Goal: Information Seeking & Learning: Compare options

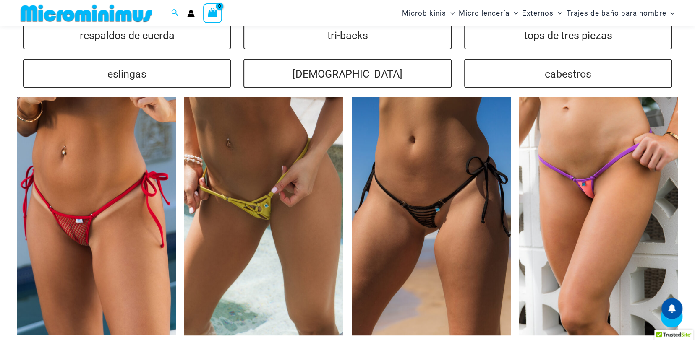
scroll to position [2049, 0]
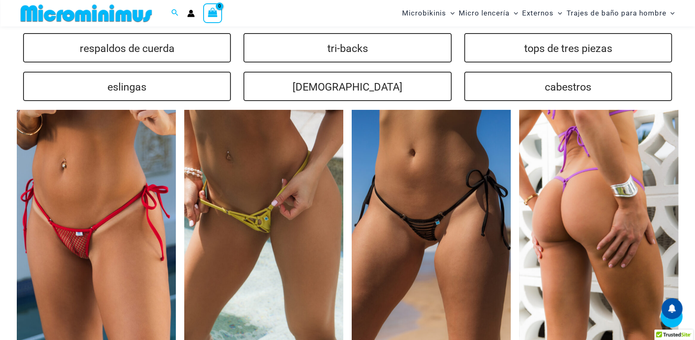
click at [587, 201] on img at bounding box center [598, 229] width 159 height 239
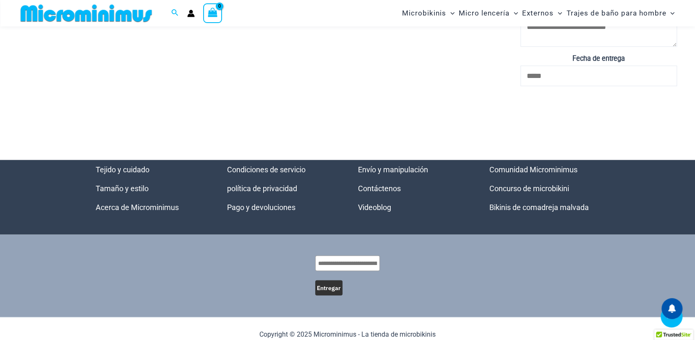
scroll to position [2965, 0]
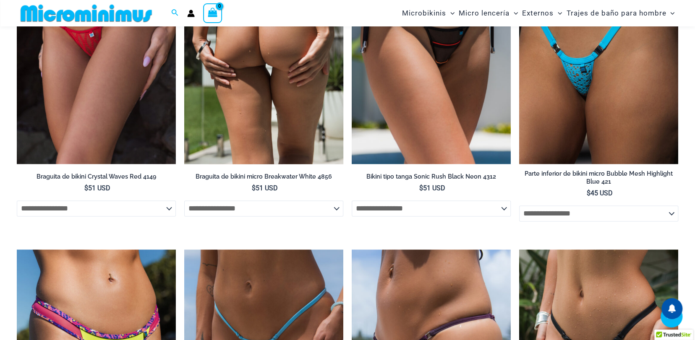
scroll to position [2678, 0]
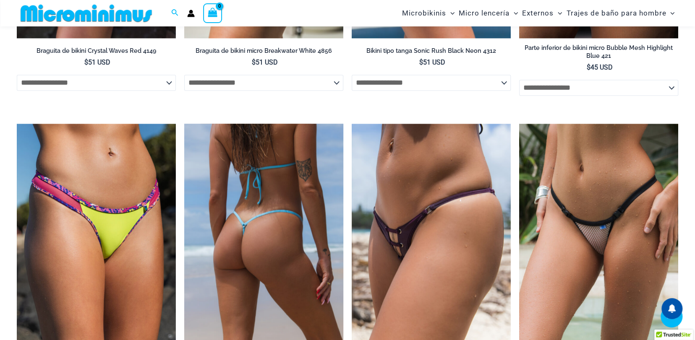
click at [267, 203] on img at bounding box center [263, 243] width 159 height 239
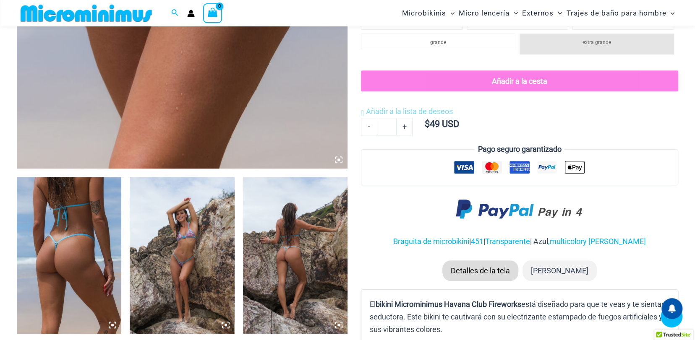
scroll to position [454, 0]
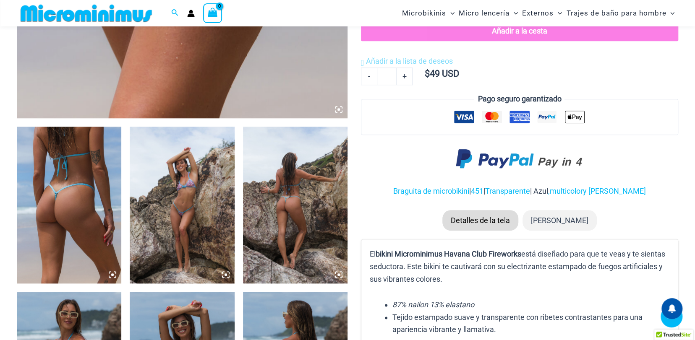
click at [191, 188] on img at bounding box center [182, 205] width 104 height 157
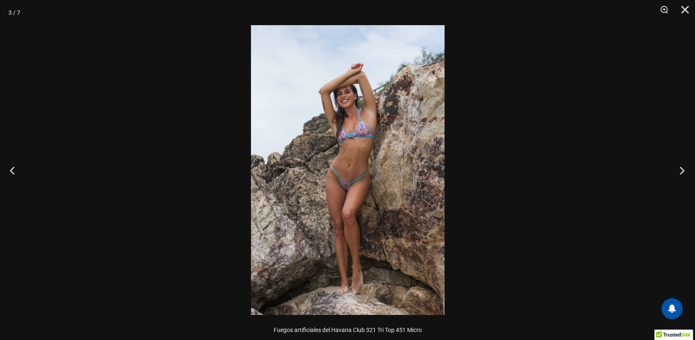
click at [684, 169] on button "Próximo" at bounding box center [678, 170] width 31 height 42
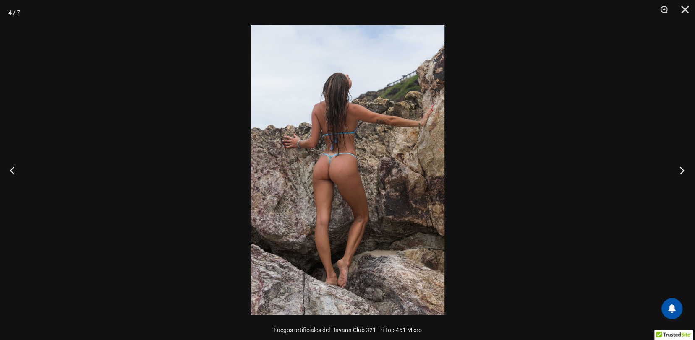
click at [684, 169] on button "Próximo" at bounding box center [678, 170] width 31 height 42
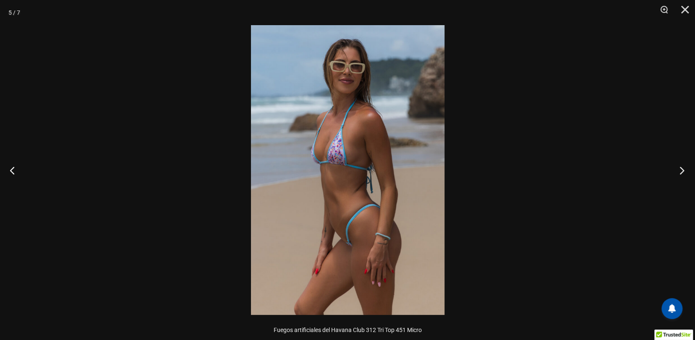
click at [684, 169] on button "Próximo" at bounding box center [678, 170] width 31 height 42
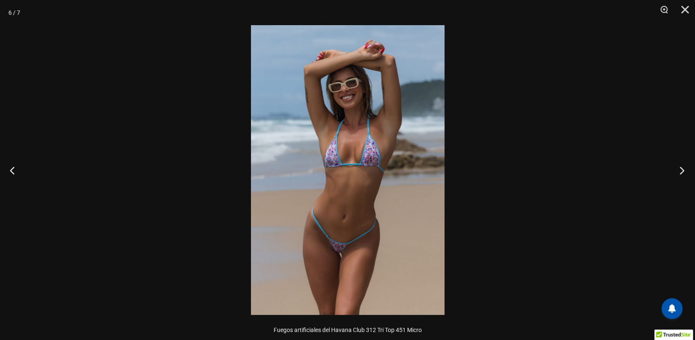
click at [684, 169] on button "Próximo" at bounding box center [678, 170] width 31 height 42
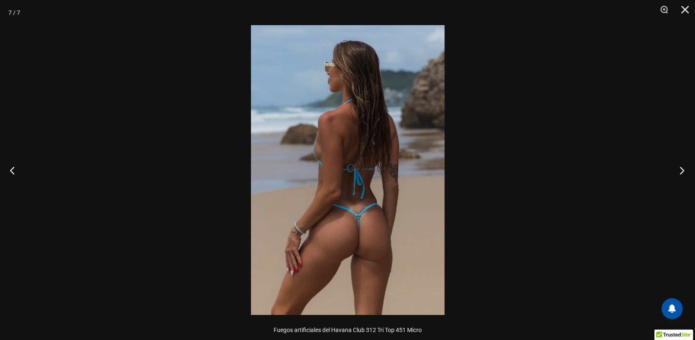
click at [684, 169] on button "Próximo" at bounding box center [678, 170] width 31 height 42
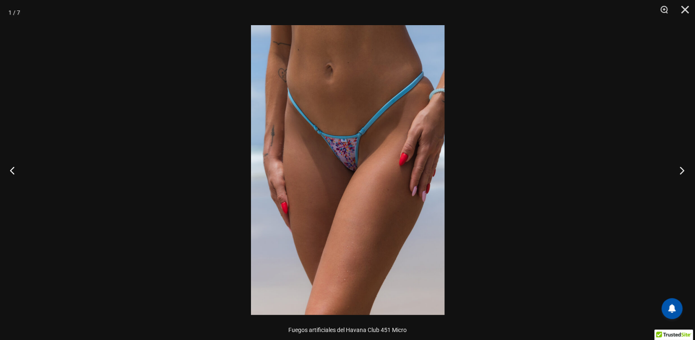
click at [684, 169] on button "Próximo" at bounding box center [678, 170] width 31 height 42
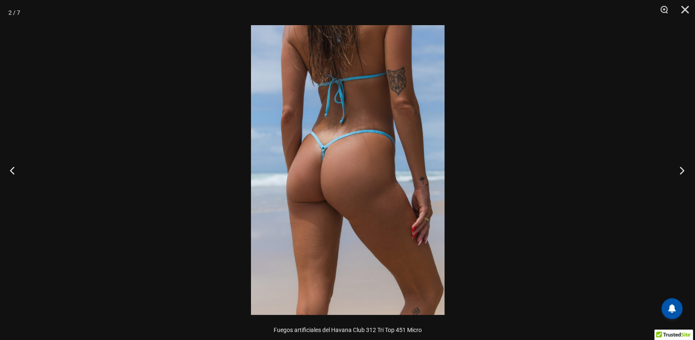
click at [684, 169] on button "Próximo" at bounding box center [678, 170] width 31 height 42
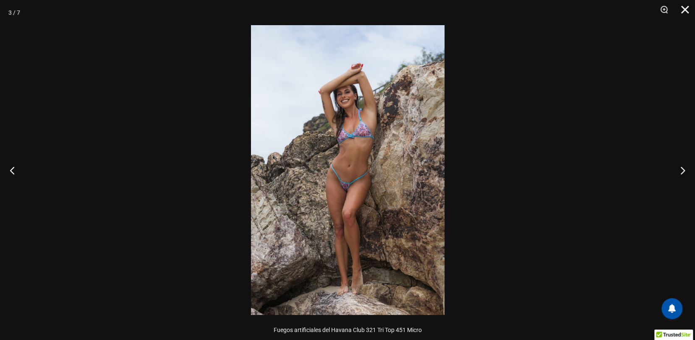
click at [686, 9] on button "Cerca" at bounding box center [681, 12] width 21 height 25
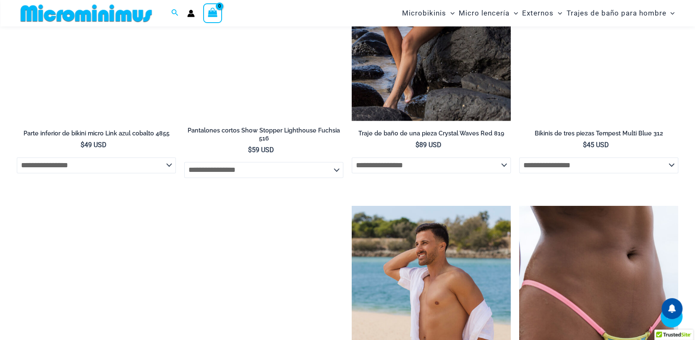
scroll to position [2762, 0]
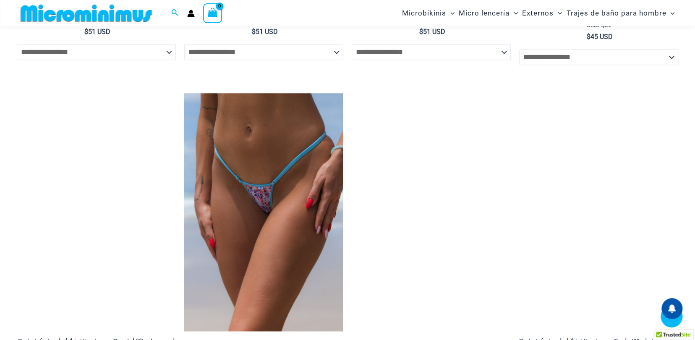
scroll to position [2678, 0]
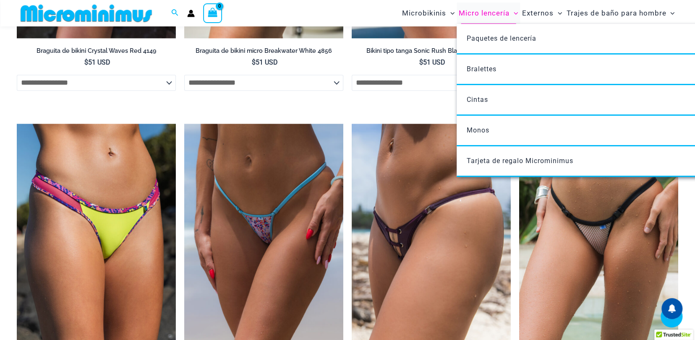
click at [486, 9] on font "Micro lencería" at bounding box center [484, 13] width 51 height 8
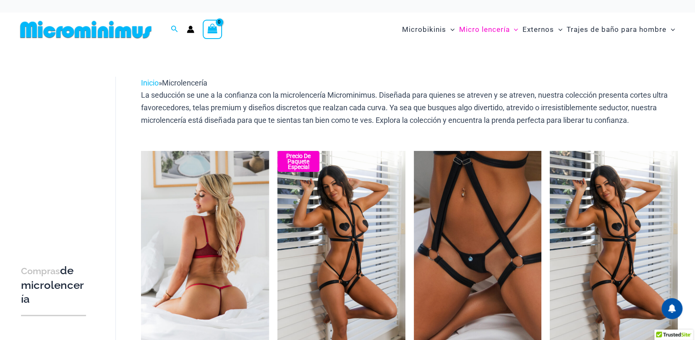
click at [198, 231] on img at bounding box center [205, 247] width 128 height 192
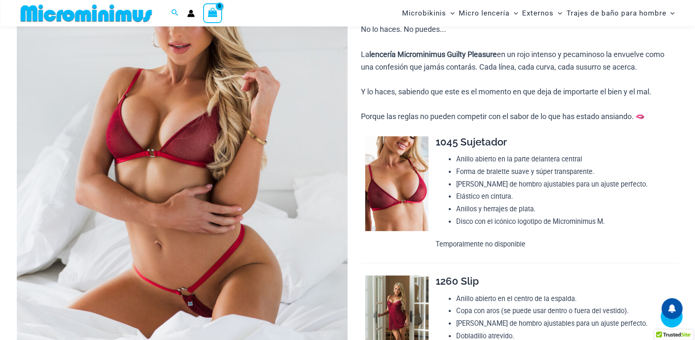
scroll to position [167, 0]
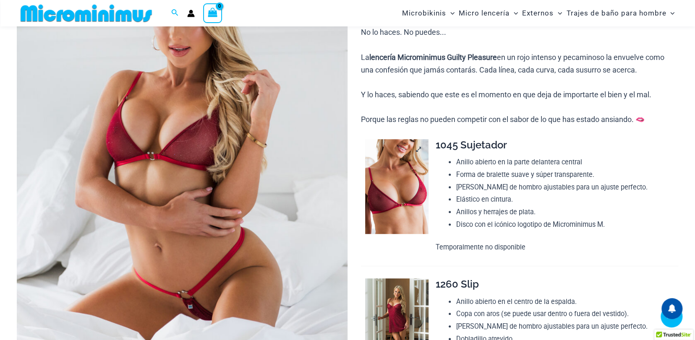
click at [397, 172] on img at bounding box center [396, 186] width 63 height 95
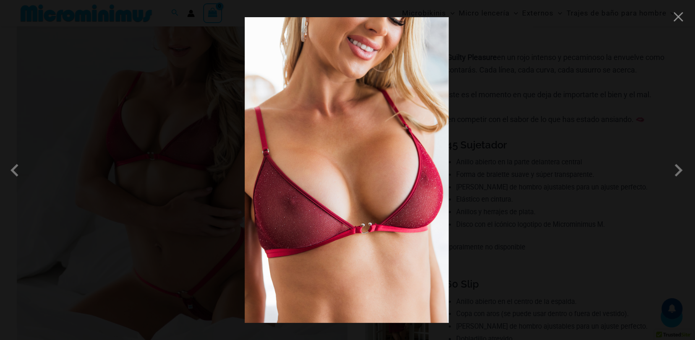
click at [356, 171] on img at bounding box center [347, 170] width 204 height 306
click at [681, 170] on span at bounding box center [678, 170] width 25 height 25
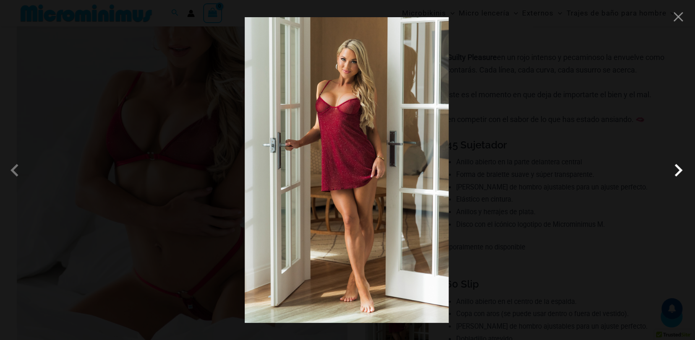
click at [681, 170] on span at bounding box center [678, 170] width 25 height 25
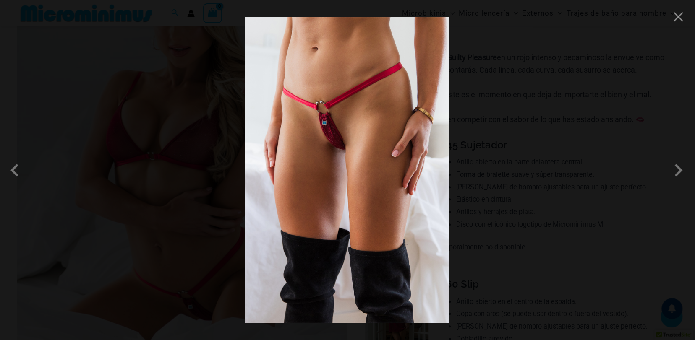
click at [307, 149] on img at bounding box center [347, 170] width 204 height 306
click at [677, 167] on span at bounding box center [678, 170] width 25 height 25
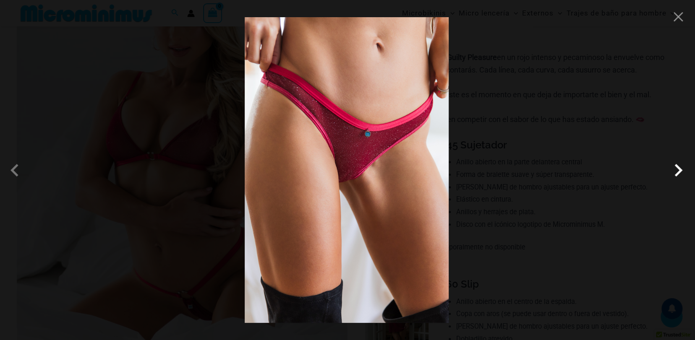
click at [677, 167] on span at bounding box center [678, 170] width 25 height 25
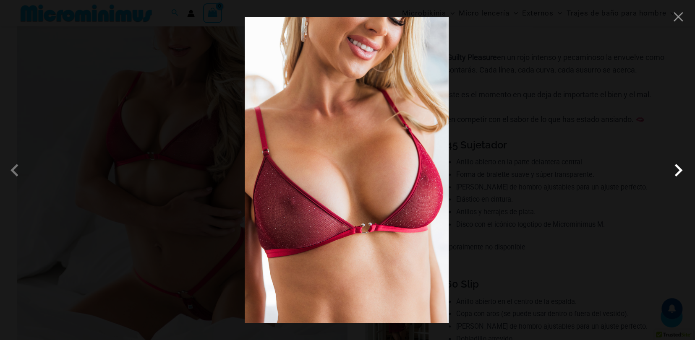
click at [677, 167] on span at bounding box center [678, 170] width 25 height 25
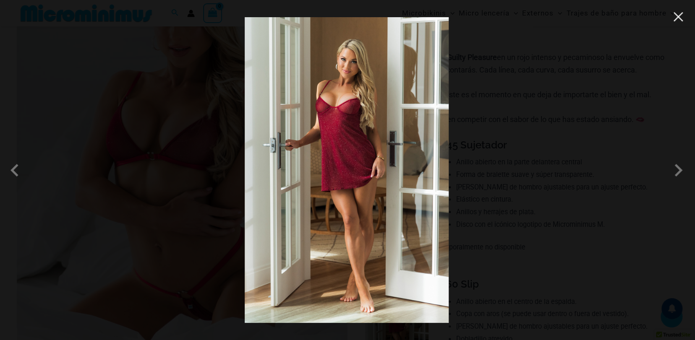
click at [675, 16] on button "Close" at bounding box center [678, 16] width 13 height 13
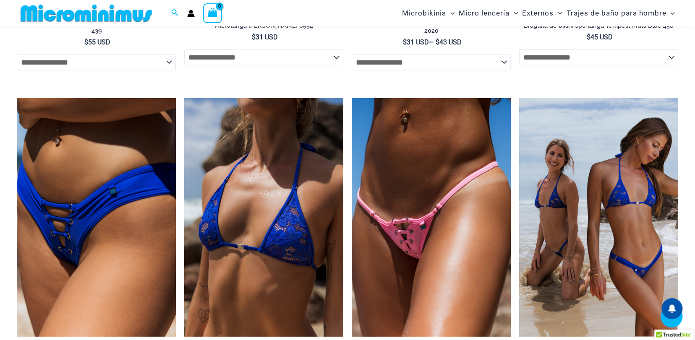
scroll to position [1678, 0]
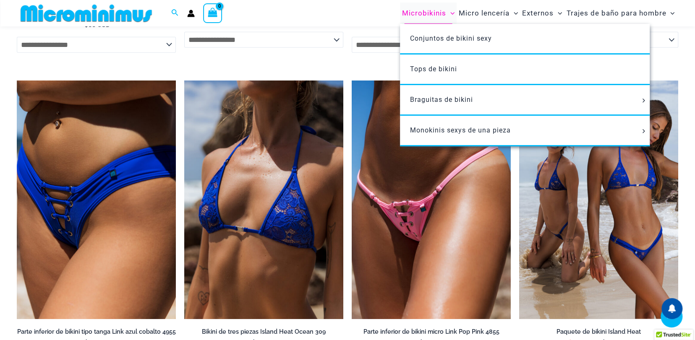
click at [433, 16] on font "Microbikinis" at bounding box center [424, 13] width 44 height 8
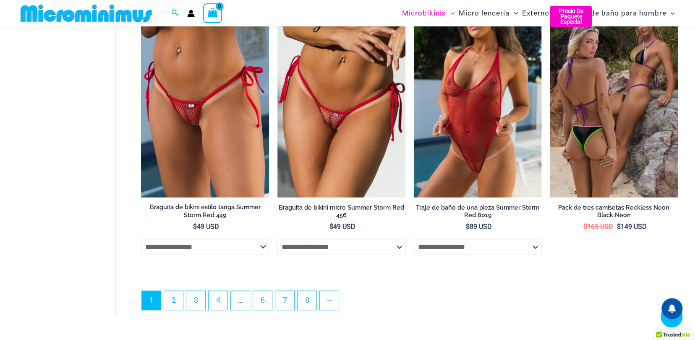
scroll to position [2313, 0]
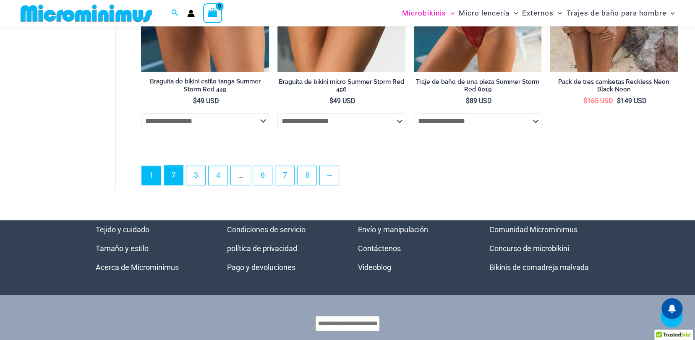
click at [177, 176] on link "2" at bounding box center [173, 175] width 19 height 20
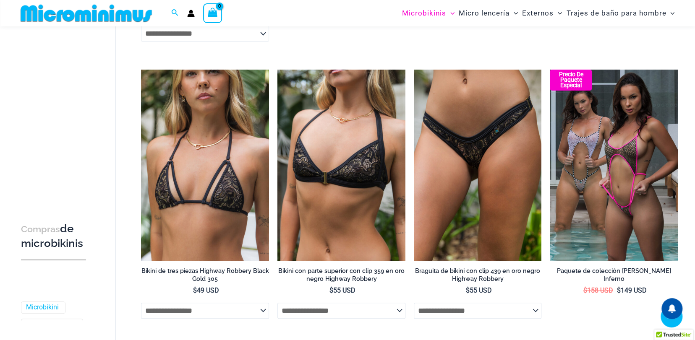
scroll to position [1963, 0]
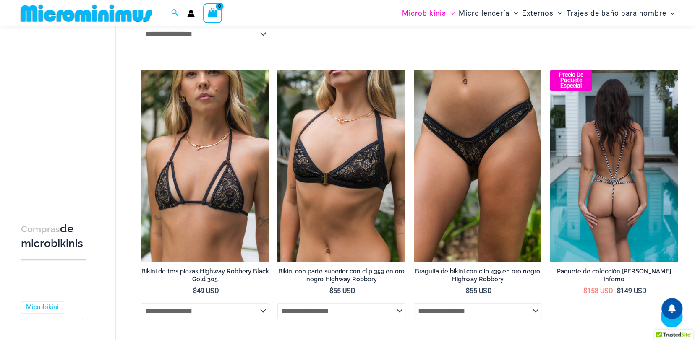
click at [590, 155] on img at bounding box center [614, 166] width 128 height 192
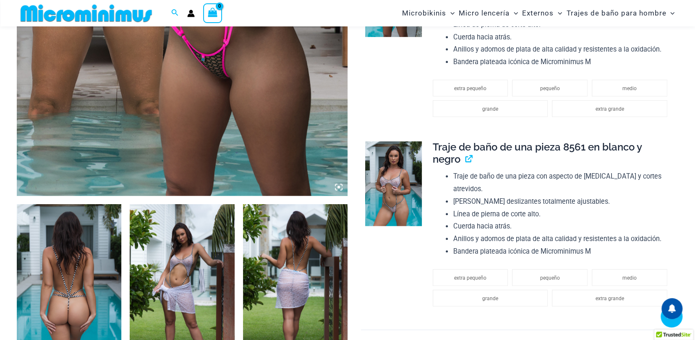
scroll to position [460, 0]
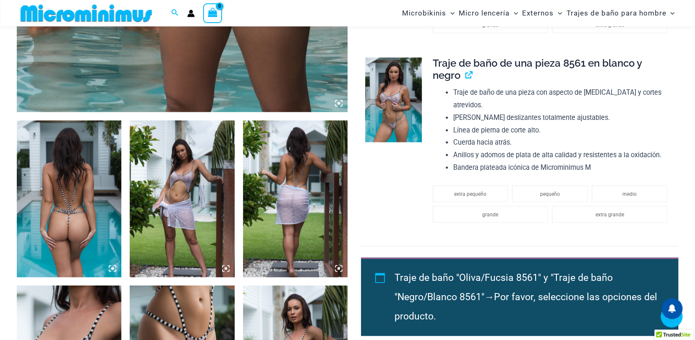
click at [407, 105] on img at bounding box center [393, 99] width 57 height 85
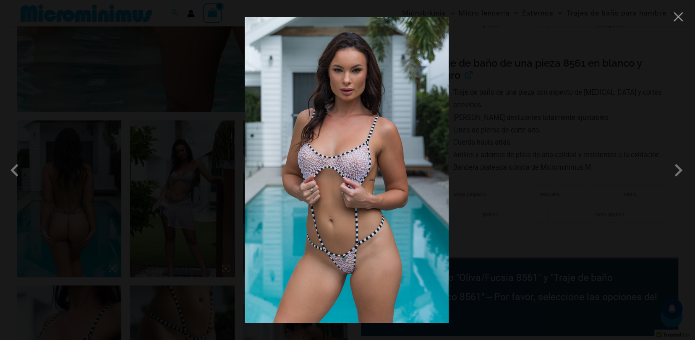
click at [374, 217] on img at bounding box center [347, 170] width 204 height 306
click at [684, 19] on button "Close" at bounding box center [678, 16] width 13 height 13
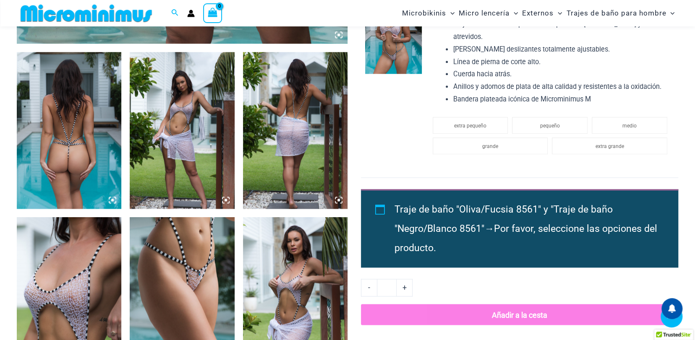
scroll to position [586, 0]
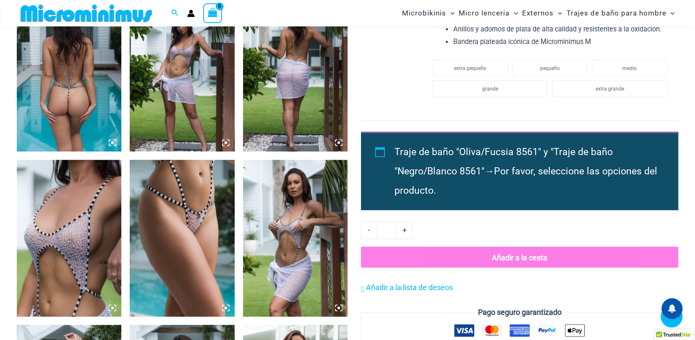
click at [103, 250] on img at bounding box center [69, 238] width 104 height 157
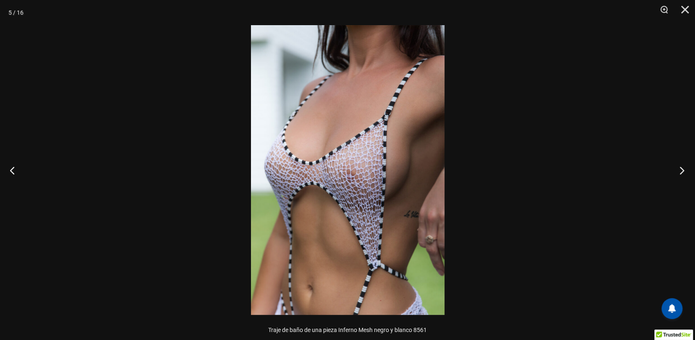
click at [683, 170] on button "Próximo" at bounding box center [678, 170] width 31 height 42
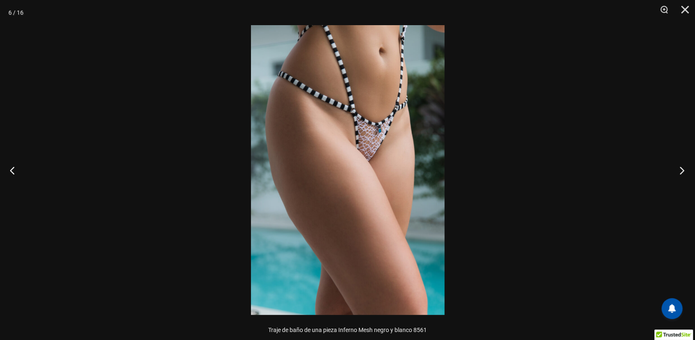
click at [683, 170] on button "Próximo" at bounding box center [678, 170] width 31 height 42
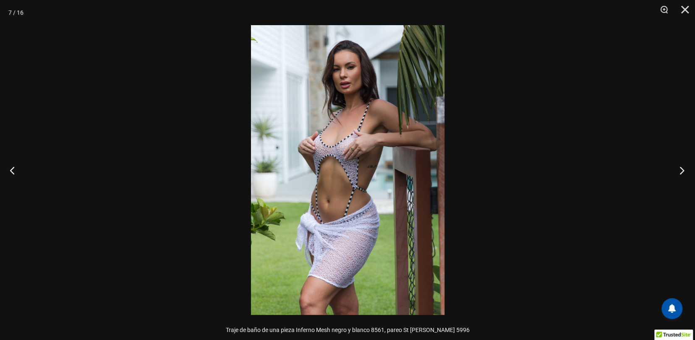
click at [683, 170] on button "Próximo" at bounding box center [678, 170] width 31 height 42
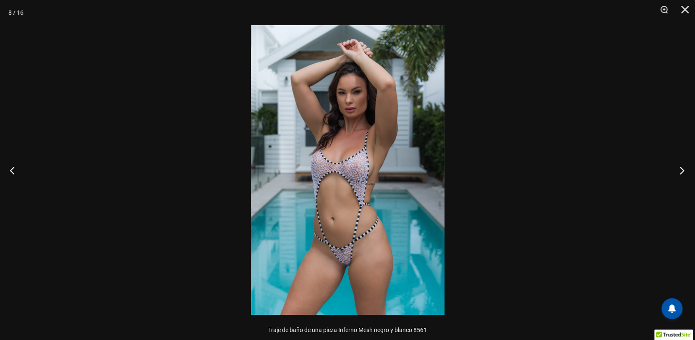
click at [683, 170] on button "Próximo" at bounding box center [678, 170] width 31 height 42
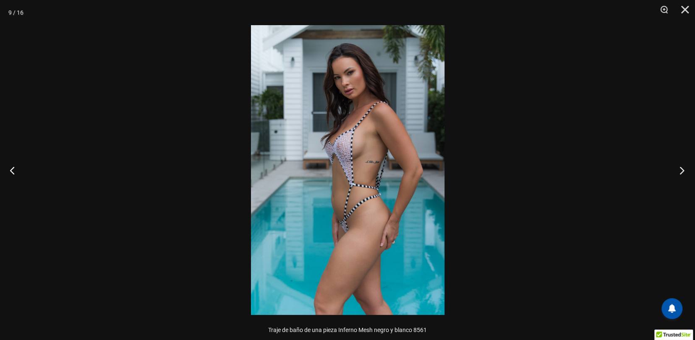
click at [683, 170] on button "Próximo" at bounding box center [678, 170] width 31 height 42
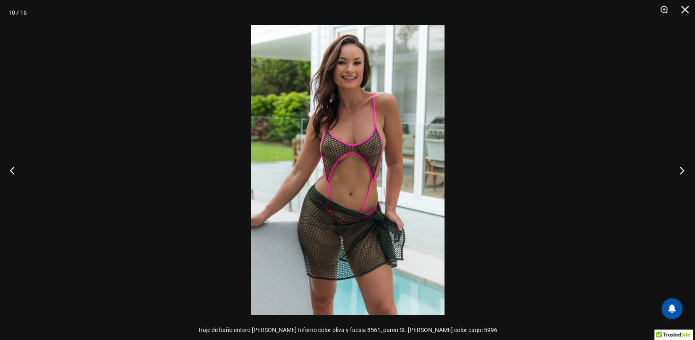
click at [683, 170] on button "Próximo" at bounding box center [678, 170] width 31 height 42
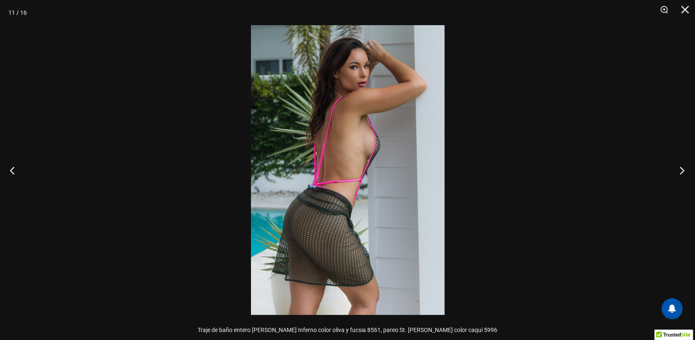
click at [683, 170] on button "Próximo" at bounding box center [678, 170] width 31 height 42
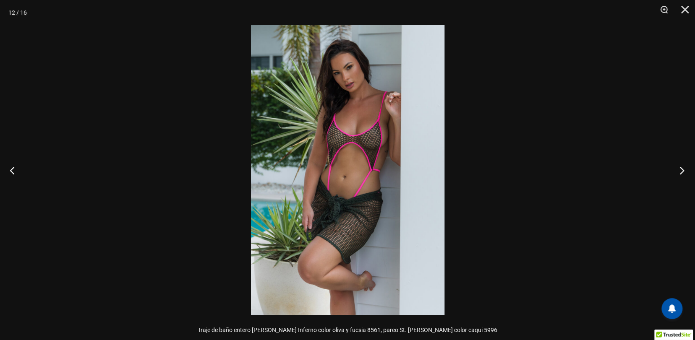
click at [683, 170] on button "Próximo" at bounding box center [678, 170] width 31 height 42
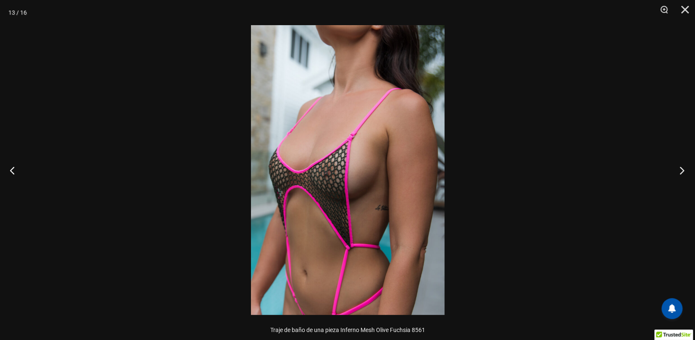
click at [683, 170] on button "Próximo" at bounding box center [678, 170] width 31 height 42
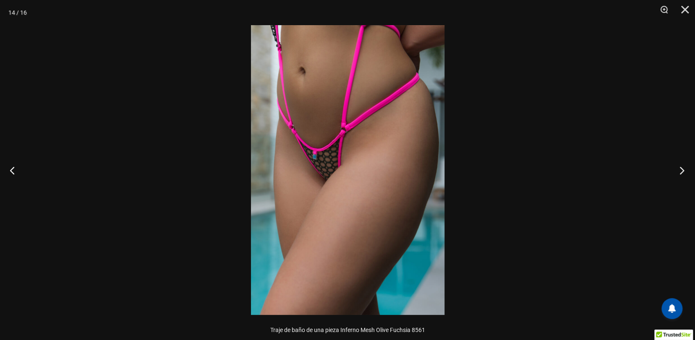
click at [682, 170] on button "Próximo" at bounding box center [678, 170] width 31 height 42
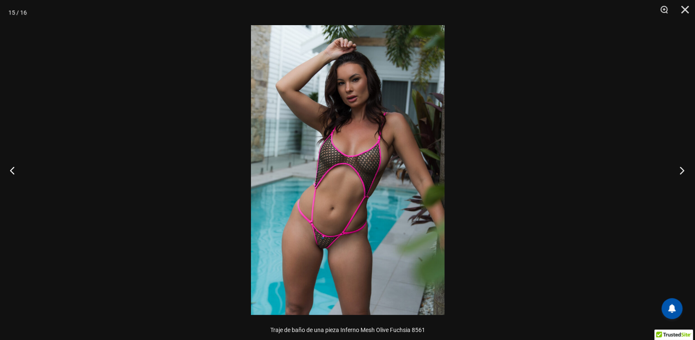
click at [682, 170] on button "Próximo" at bounding box center [678, 170] width 31 height 42
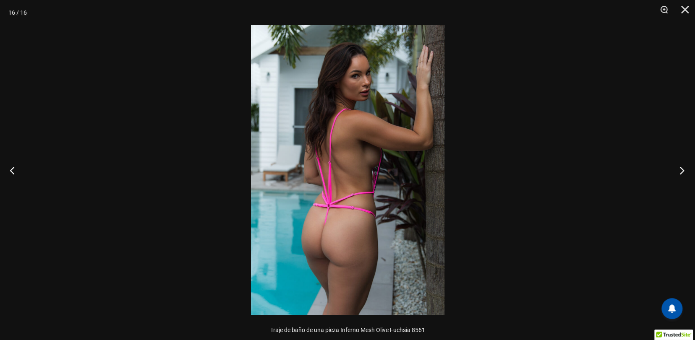
click at [682, 170] on button "Próximo" at bounding box center [678, 170] width 31 height 42
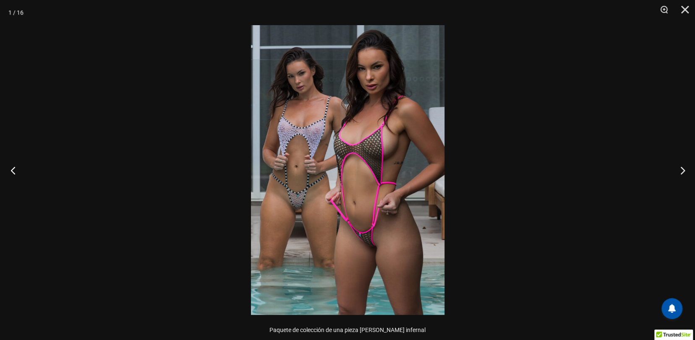
click at [6, 170] on button "Anterior" at bounding box center [15, 170] width 31 height 42
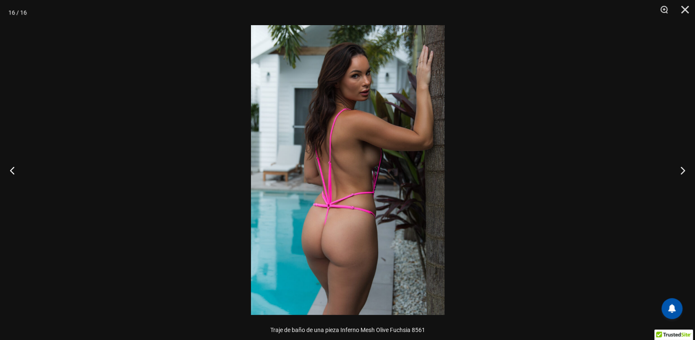
click at [376, 169] on img at bounding box center [347, 170] width 193 height 290
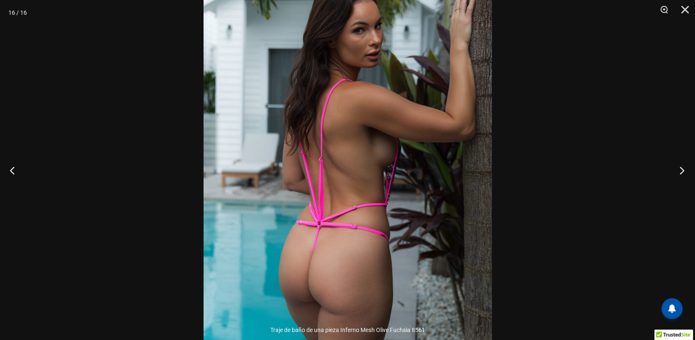
click at [682, 172] on button "Próximo" at bounding box center [678, 170] width 31 height 42
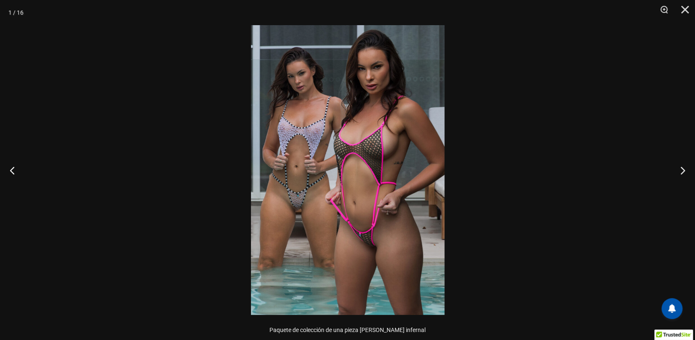
click at [374, 179] on img at bounding box center [347, 170] width 193 height 290
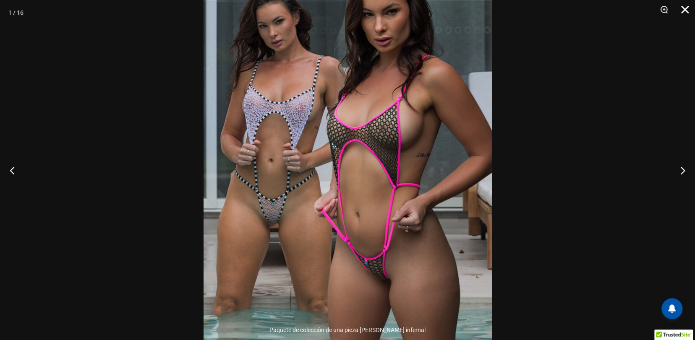
click at [687, 8] on button "Cerca" at bounding box center [681, 12] width 21 height 25
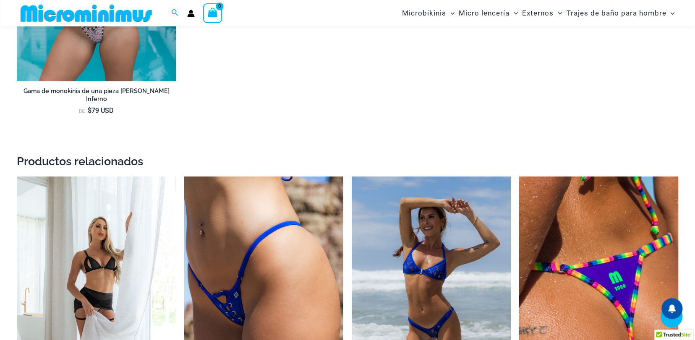
scroll to position [1593, 0]
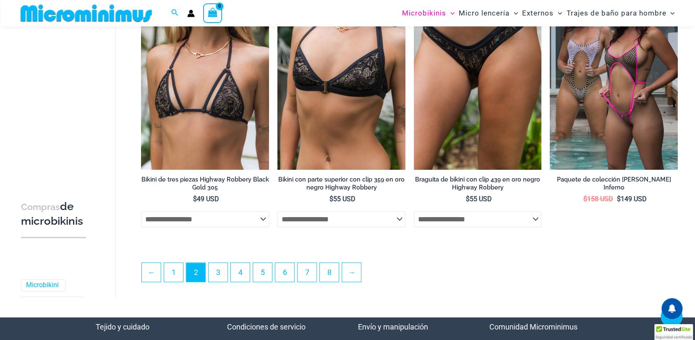
scroll to position [2192, 0]
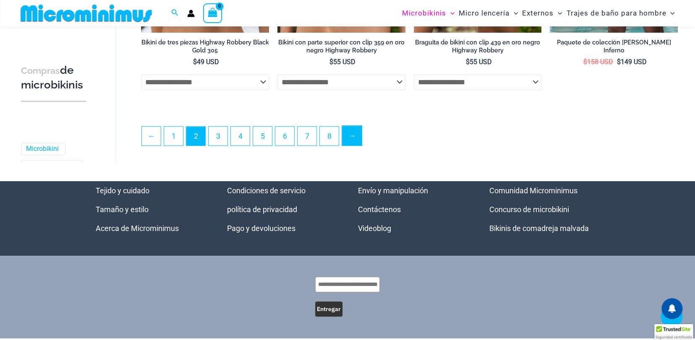
click at [355, 133] on font "→" at bounding box center [352, 135] width 8 height 9
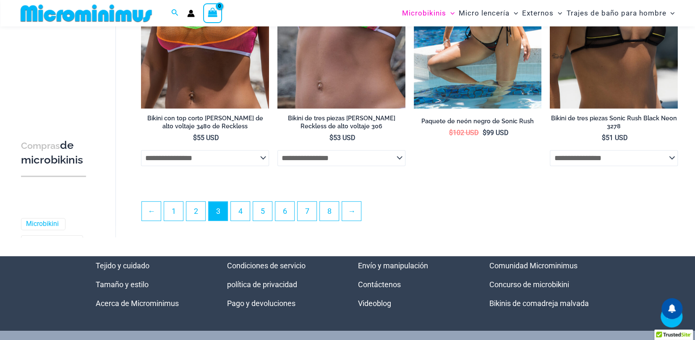
scroll to position [2133, 0]
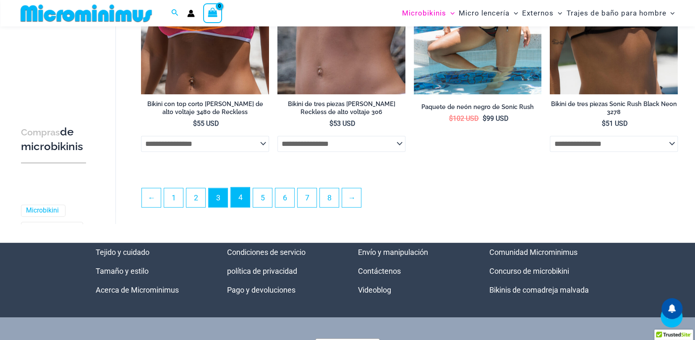
click at [241, 196] on link "4" at bounding box center [240, 198] width 19 height 20
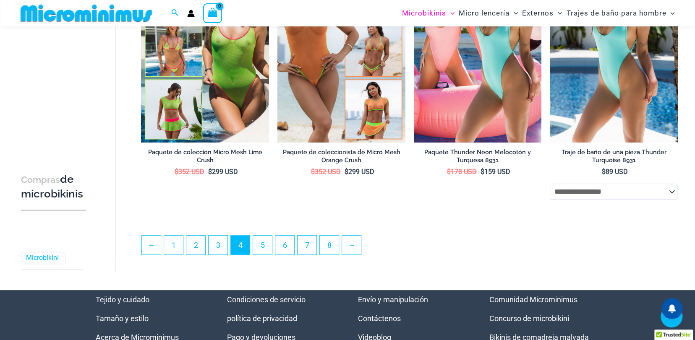
scroll to position [2049, 0]
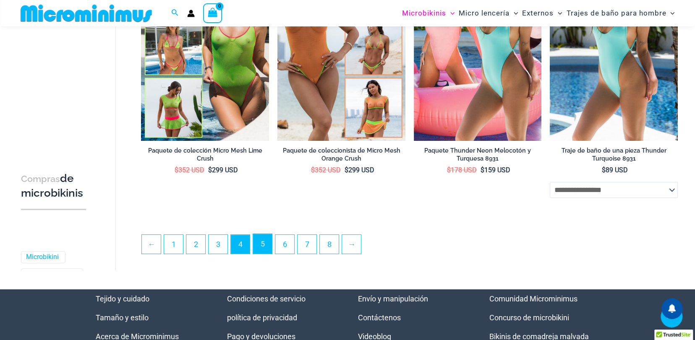
click at [270, 244] on link "5" at bounding box center [262, 244] width 19 height 20
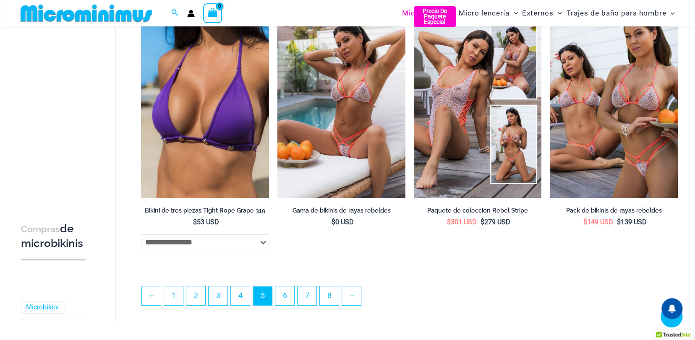
scroll to position [2133, 0]
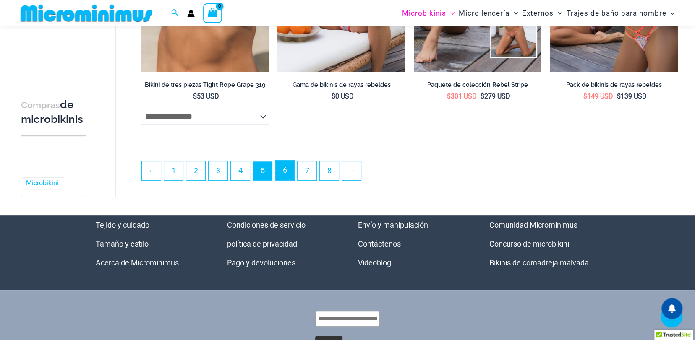
click at [290, 173] on link "6" at bounding box center [284, 171] width 19 height 20
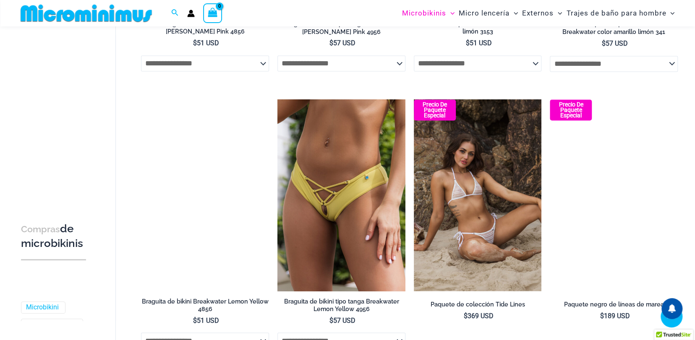
scroll to position [790, 0]
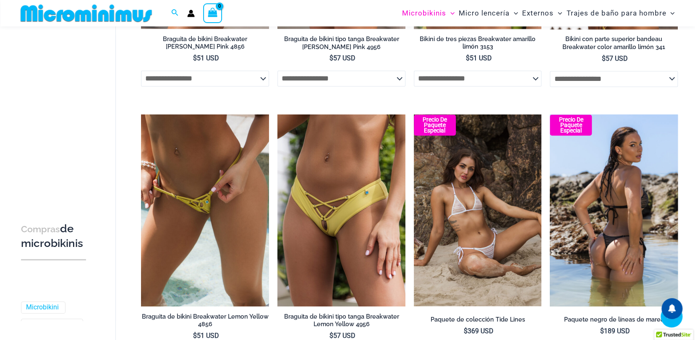
click at [618, 218] on img at bounding box center [614, 211] width 128 height 192
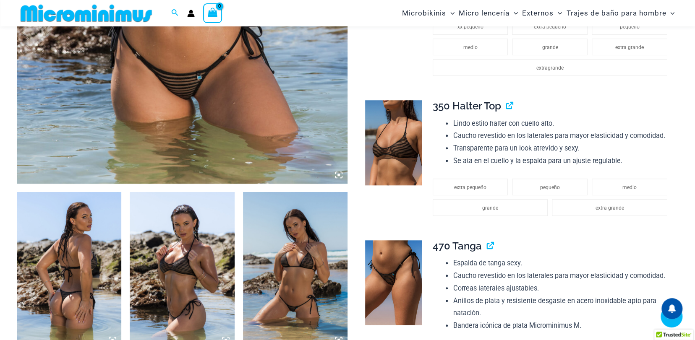
scroll to position [371, 0]
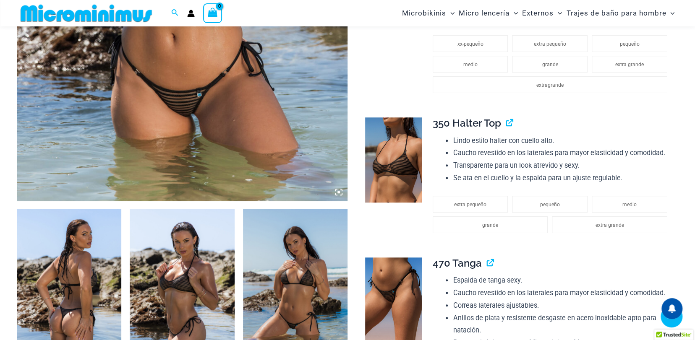
click at [416, 172] on img at bounding box center [393, 159] width 57 height 85
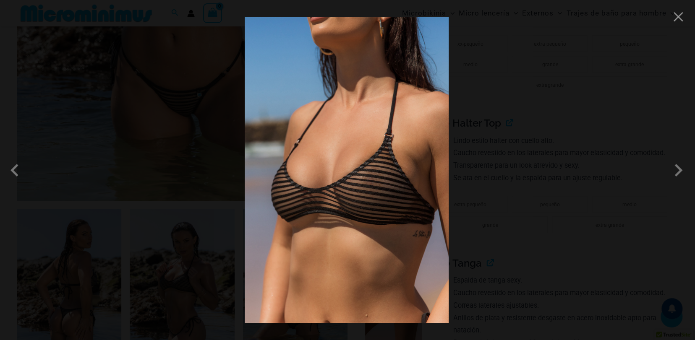
click at [367, 193] on img at bounding box center [347, 170] width 204 height 306
click at [373, 213] on img at bounding box center [347, 170] width 204 height 306
click at [680, 167] on span at bounding box center [678, 170] width 25 height 25
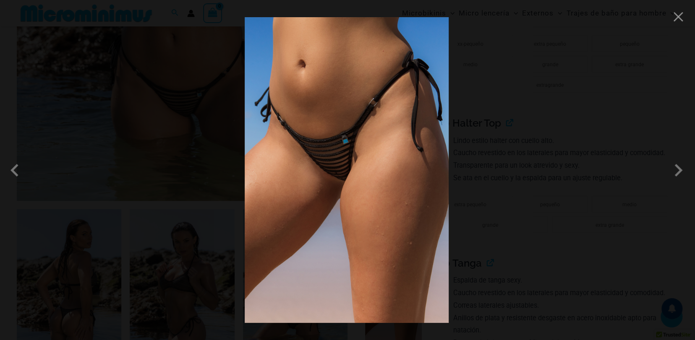
click at [345, 163] on img at bounding box center [347, 170] width 204 height 306
click at [679, 171] on span at bounding box center [678, 170] width 25 height 25
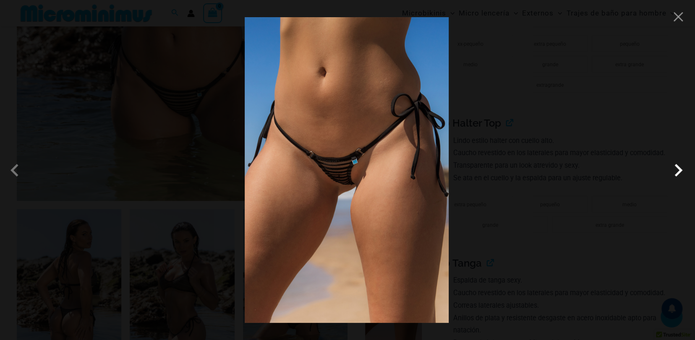
click at [679, 171] on span at bounding box center [678, 170] width 25 height 25
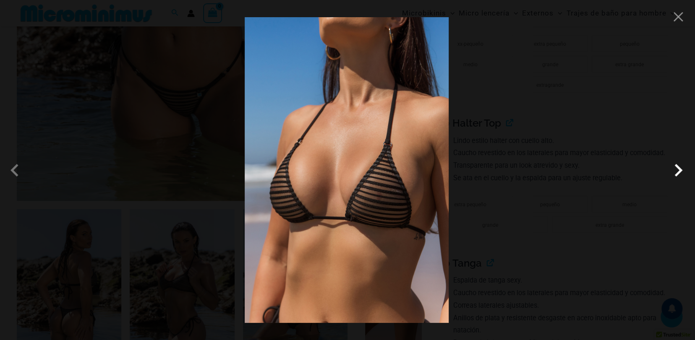
click at [679, 171] on span at bounding box center [678, 170] width 25 height 25
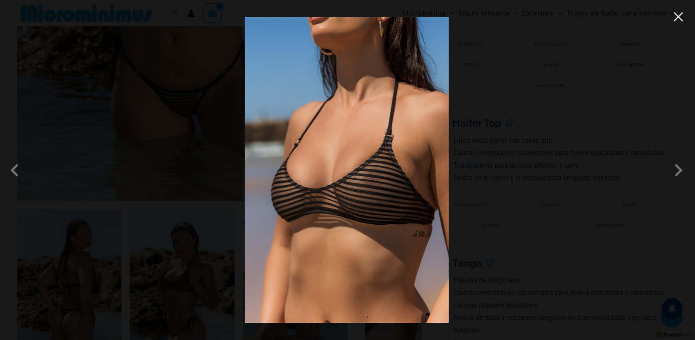
click at [674, 17] on button "Close" at bounding box center [678, 16] width 13 height 13
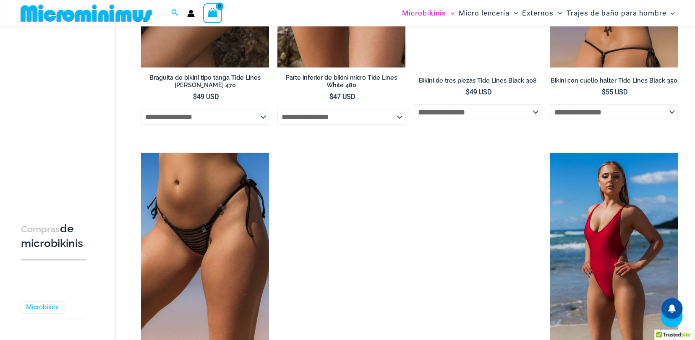
scroll to position [1637, 0]
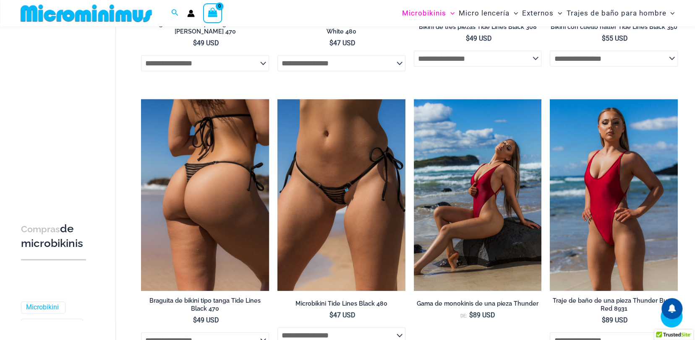
click at [238, 193] on img at bounding box center [205, 195] width 128 height 192
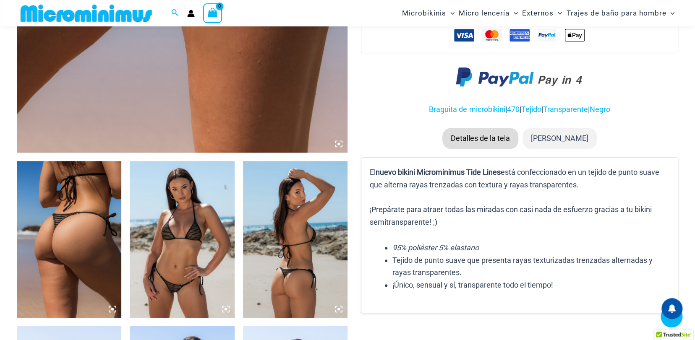
scroll to position [294, 0]
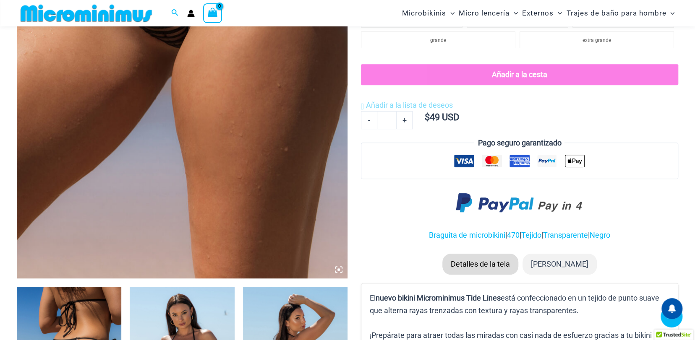
click at [336, 265] on img at bounding box center [182, 31] width 331 height 496
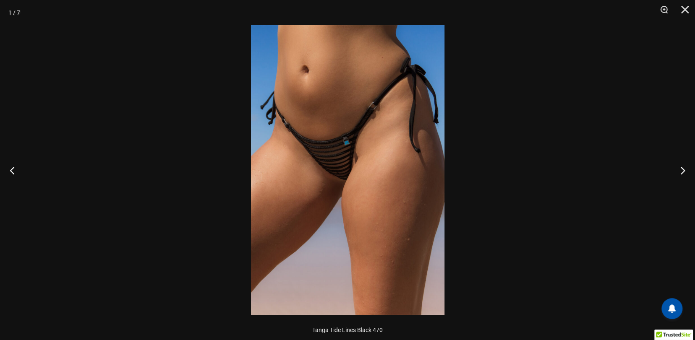
click at [344, 206] on img at bounding box center [347, 170] width 193 height 290
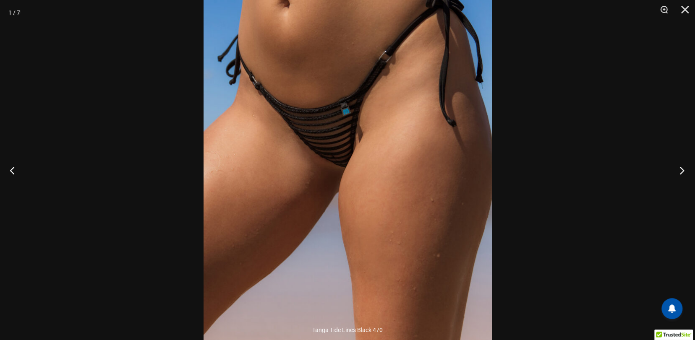
click at [683, 169] on button "Próximo" at bounding box center [678, 170] width 31 height 42
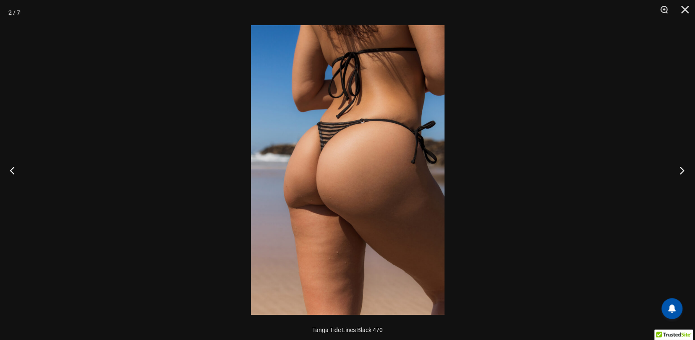
click at [681, 168] on button "Próximo" at bounding box center [678, 170] width 31 height 42
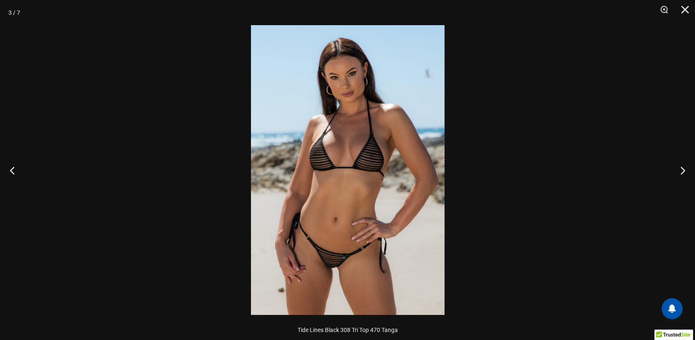
click at [366, 204] on img at bounding box center [347, 170] width 193 height 290
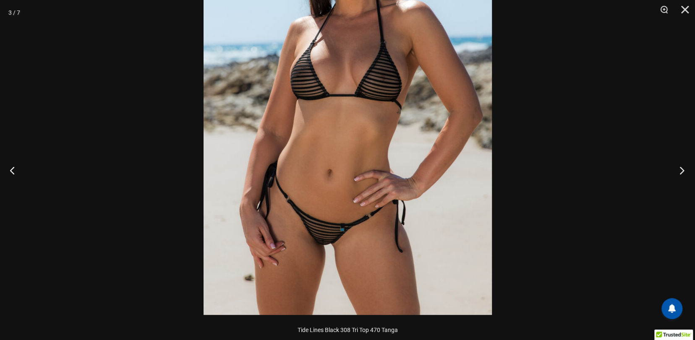
click at [677, 171] on button "Próximo" at bounding box center [678, 170] width 31 height 42
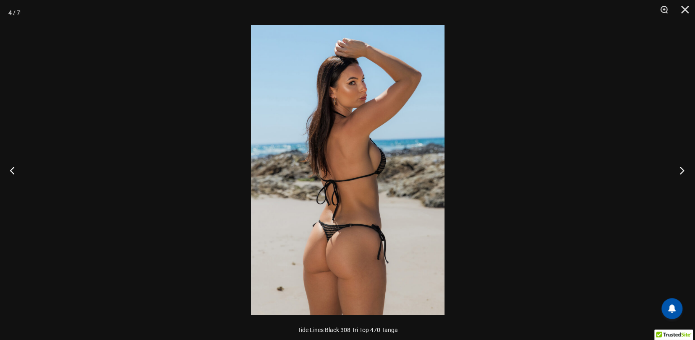
click at [677, 171] on button "Próximo" at bounding box center [678, 170] width 31 height 42
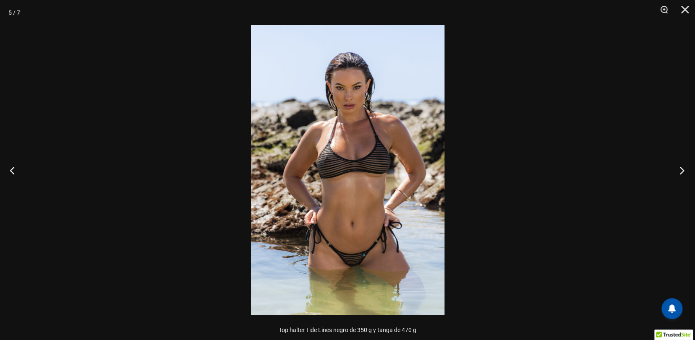
click at [677, 171] on button "Próximo" at bounding box center [678, 170] width 31 height 42
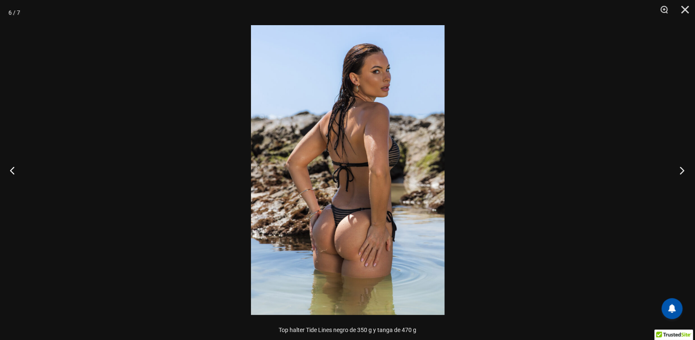
click at [677, 171] on button "Próximo" at bounding box center [678, 170] width 31 height 42
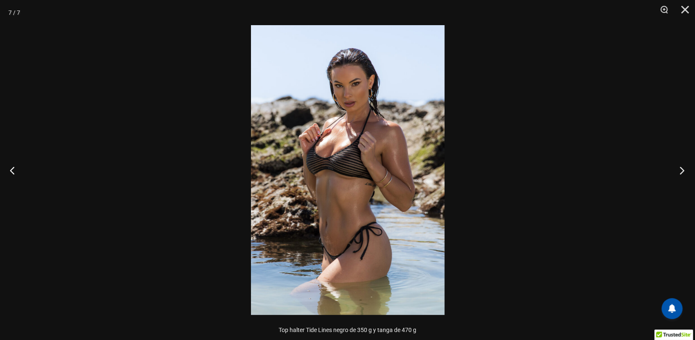
click at [677, 171] on button "Próximo" at bounding box center [678, 170] width 31 height 42
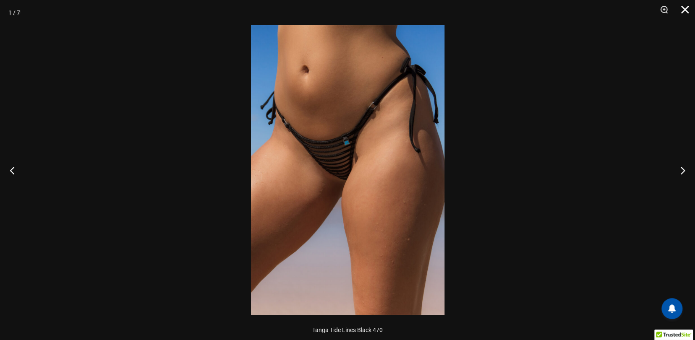
click at [687, 12] on button "Cerca" at bounding box center [681, 12] width 21 height 25
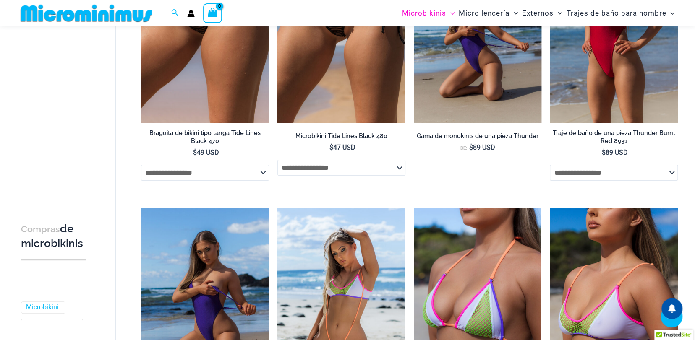
scroll to position [1802, 0]
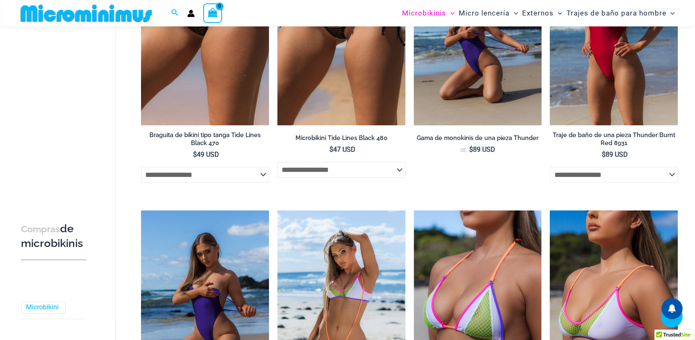
click at [492, 88] on img at bounding box center [478, 30] width 128 height 192
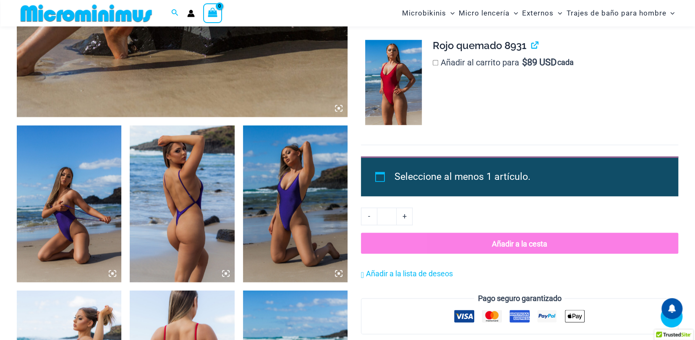
scroll to position [412, 0]
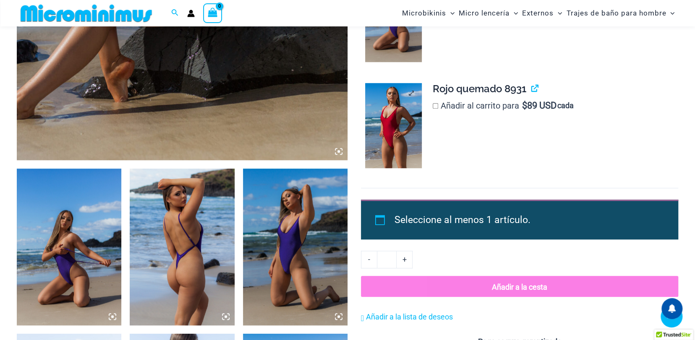
click at [386, 123] on img at bounding box center [393, 125] width 57 height 85
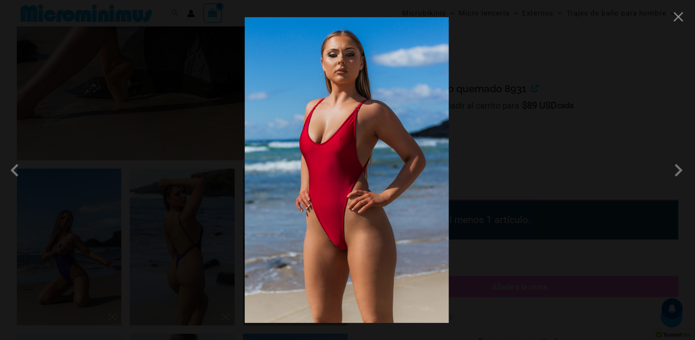
click at [332, 155] on img at bounding box center [347, 170] width 204 height 306
click at [680, 171] on span at bounding box center [678, 170] width 25 height 25
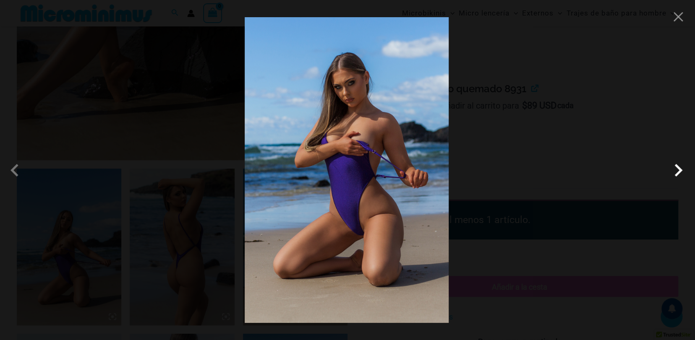
click at [680, 171] on span at bounding box center [678, 170] width 25 height 25
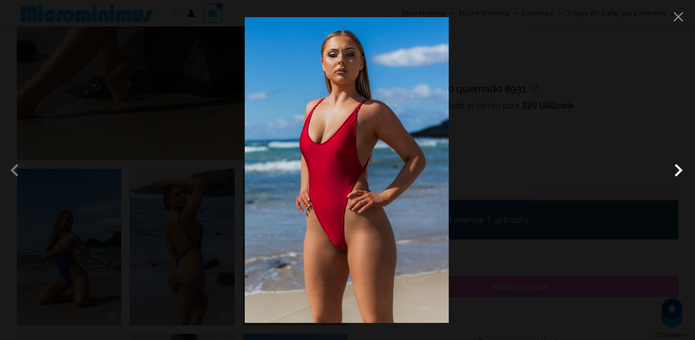
click at [680, 171] on span at bounding box center [678, 170] width 25 height 25
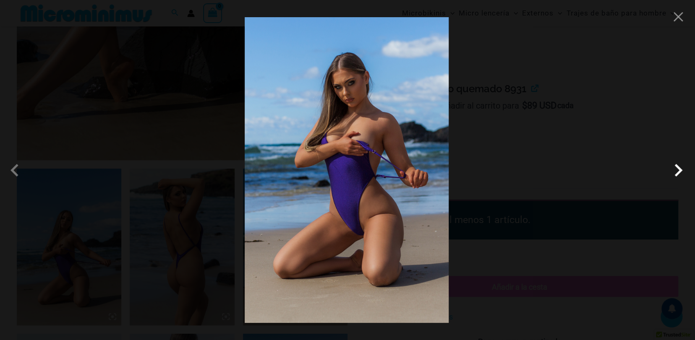
click at [680, 171] on span at bounding box center [678, 170] width 25 height 25
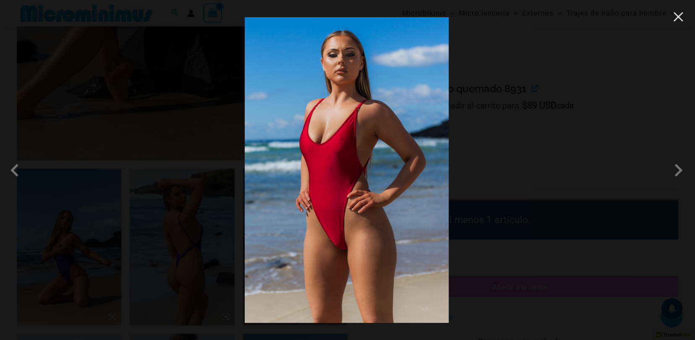
click at [678, 21] on button "Close" at bounding box center [678, 16] width 13 height 13
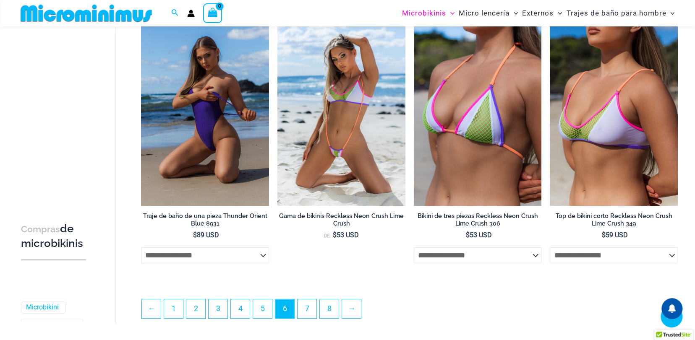
scroll to position [2020, 0]
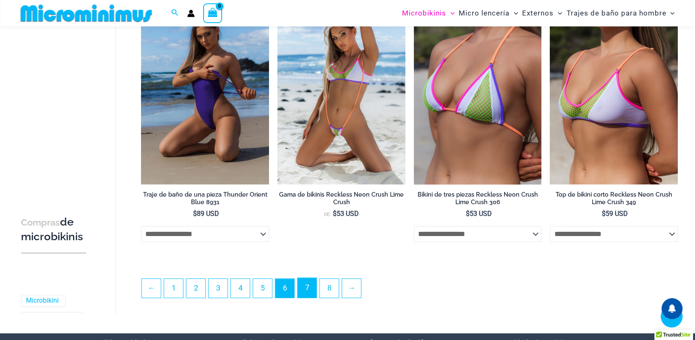
click at [313, 282] on link "7" at bounding box center [307, 288] width 19 height 20
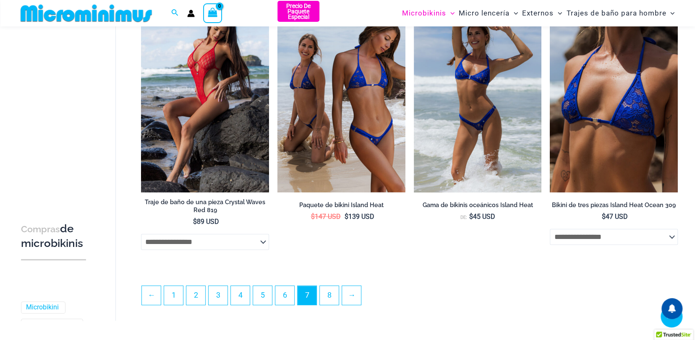
scroll to position [2133, 0]
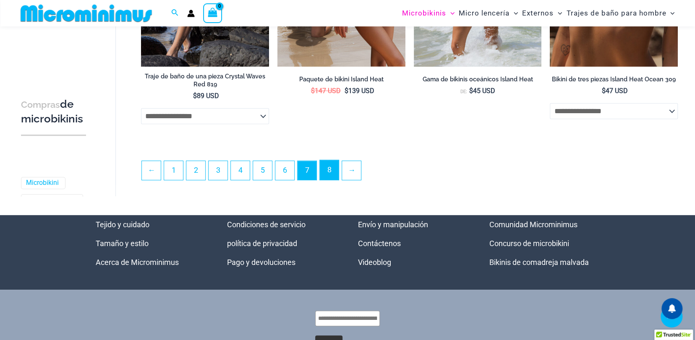
click at [331, 171] on font "8" at bounding box center [329, 169] width 4 height 9
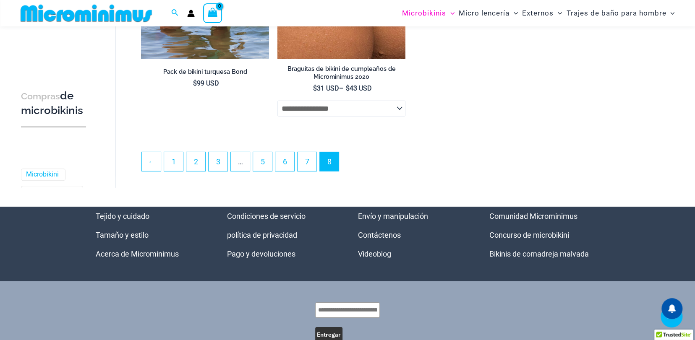
scroll to position [1631, 0]
